Goal: Task Accomplishment & Management: Use online tool/utility

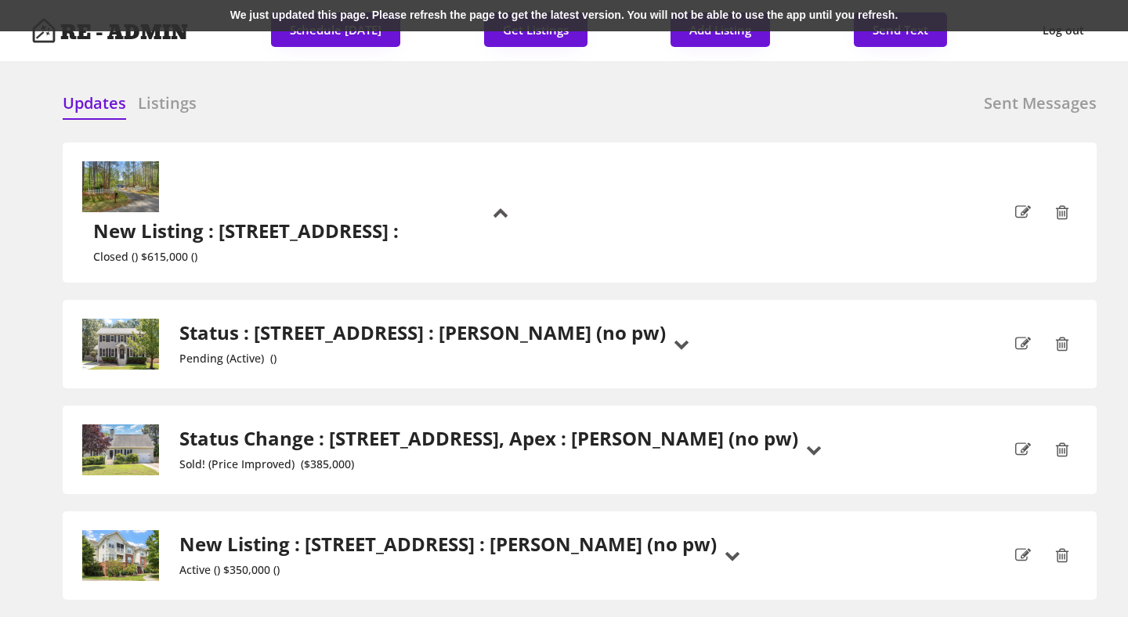
click at [417, 5] on div "We just updated this page. Please refresh the page to get the latest version. Y…" at bounding box center [564, 15] width 1128 height 31
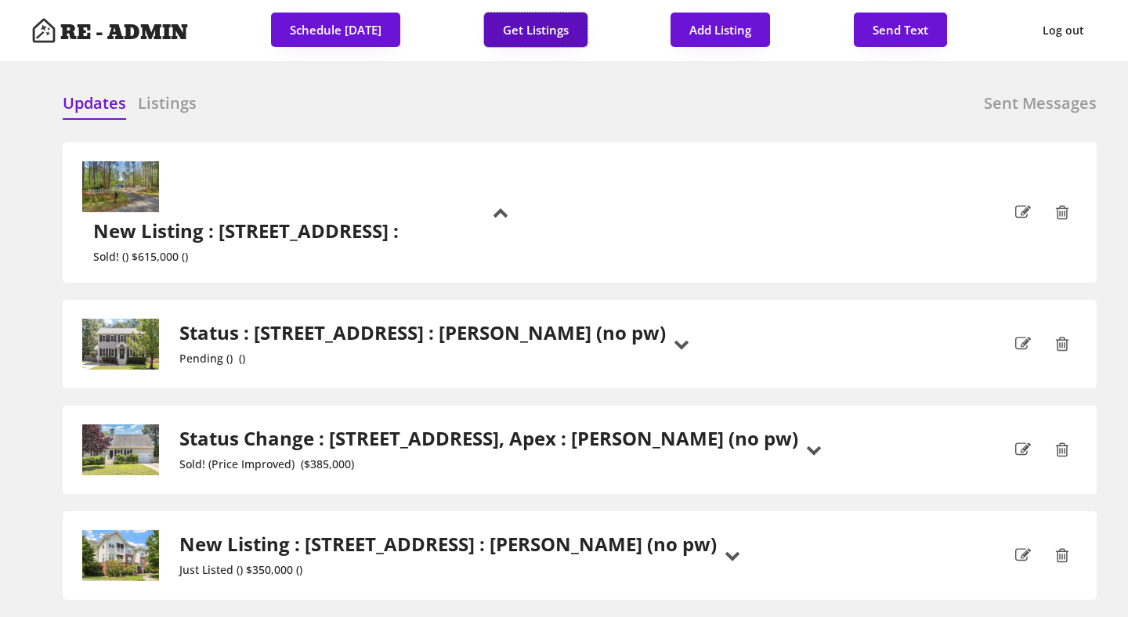
click at [534, 32] on button "Get Listings" at bounding box center [535, 30] width 103 height 34
click at [541, 98] on div "Updates Listings Sent Messages" at bounding box center [580, 107] width 1034 height 31
